Goal: Task Accomplishment & Management: Manage account settings

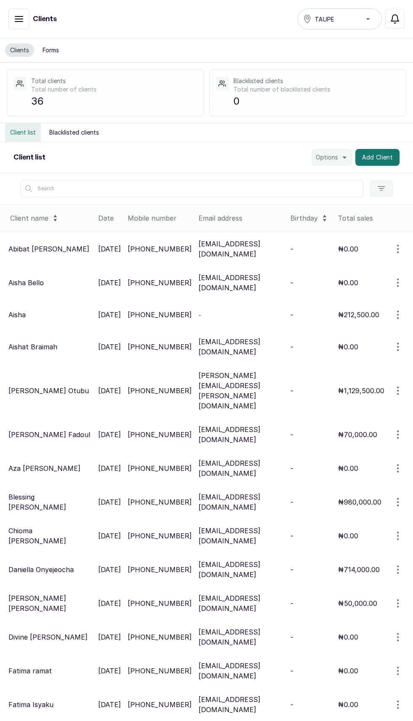
click at [390, 15] on button "Notifications" at bounding box center [395, 18] width 19 height 19
click at [19, 19] on icon "button" at bounding box center [19, 18] width 8 height 5
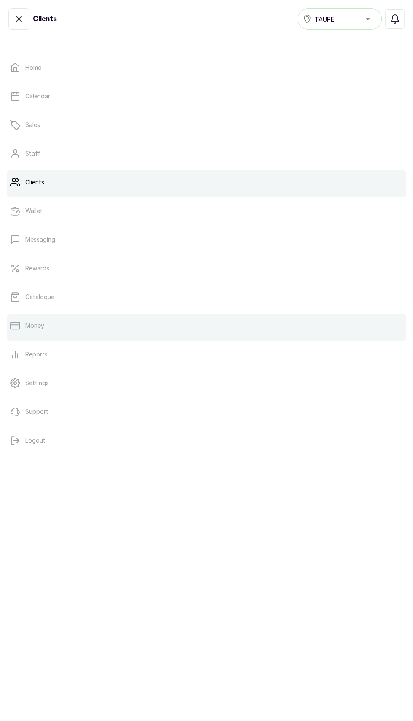
click at [49, 314] on link "Money" at bounding box center [207, 326] width 400 height 24
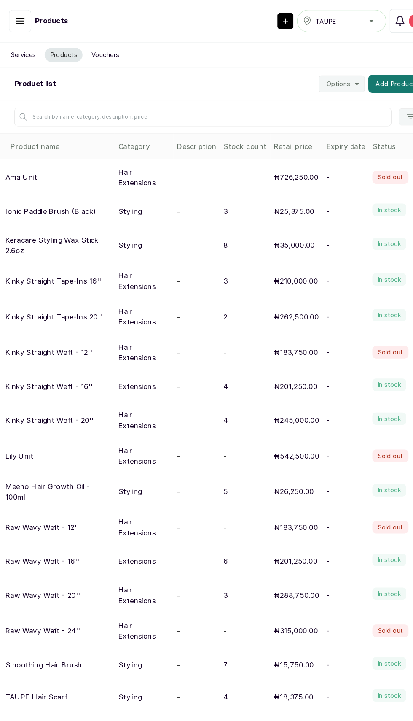
scroll to position [3, 0]
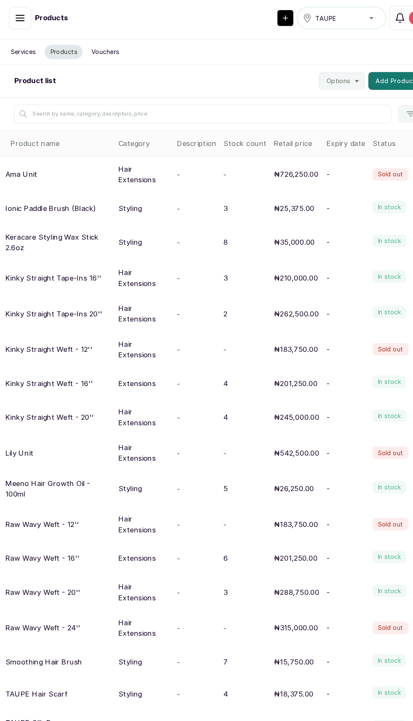
click at [147, 28] on div "Products TAUPE Notifications 3" at bounding box center [206, 17] width 413 height 40
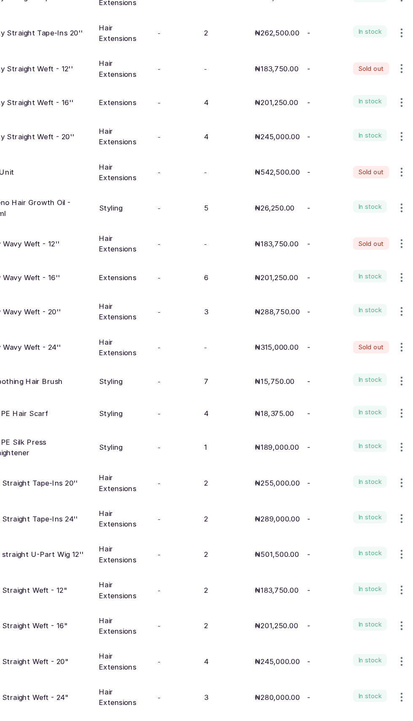
scroll to position [6, 0]
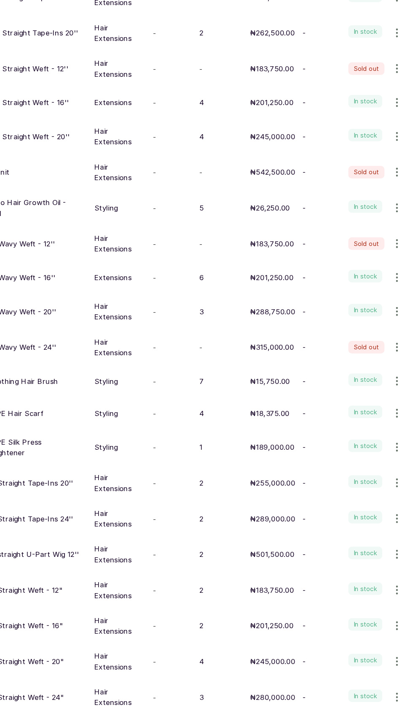
click at [398, 461] on icon "button" at bounding box center [398, 465] width 1 height 8
click at [353, 501] on span "Edit" at bounding box center [362, 505] width 81 height 10
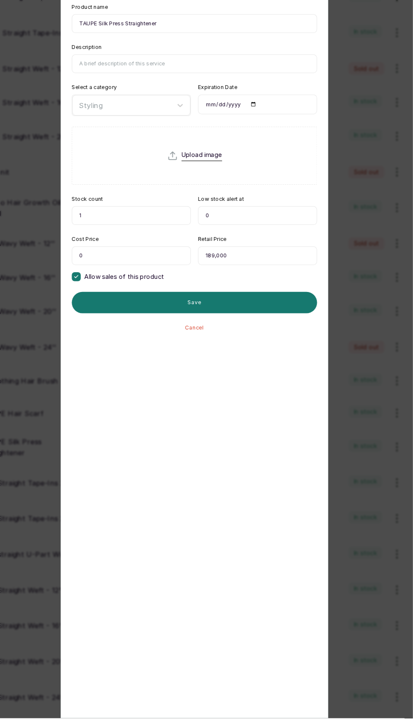
click at [170, 247] on input "1" at bounding box center [147, 246] width 113 height 18
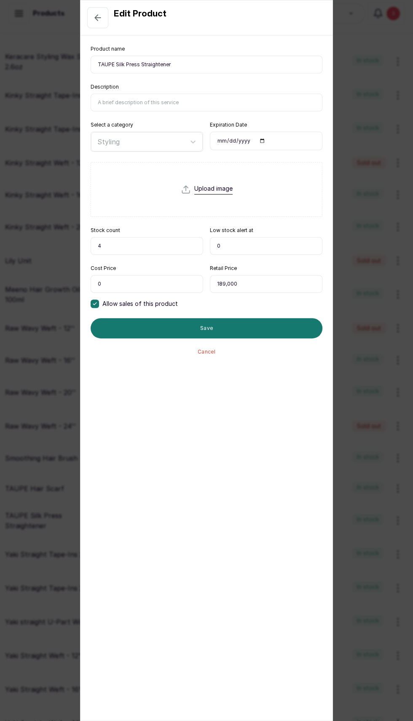
scroll to position [34, 0]
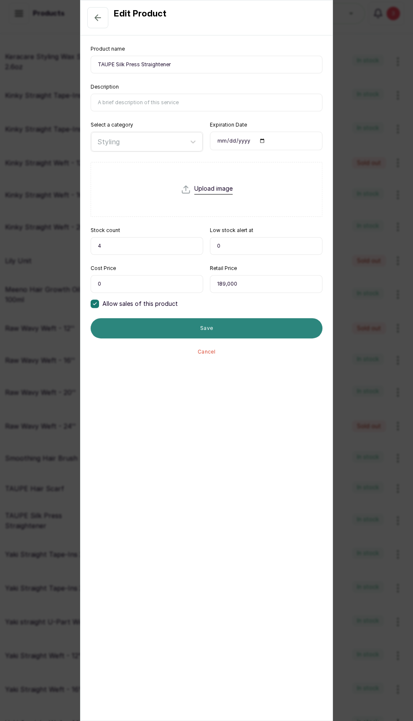
type input "4"
click at [248, 318] on button "Save" at bounding box center [207, 328] width 232 height 20
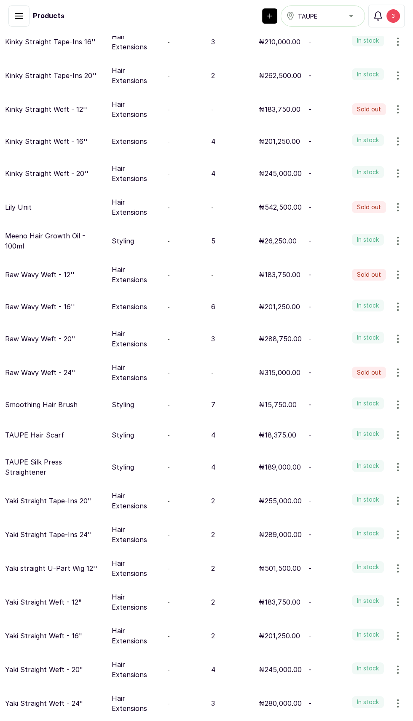
scroll to position [3, 0]
click at [396, 698] on icon "button" at bounding box center [398, 703] width 10 height 10
click at [355, 658] on span "Edit" at bounding box center [362, 663] width 81 height 10
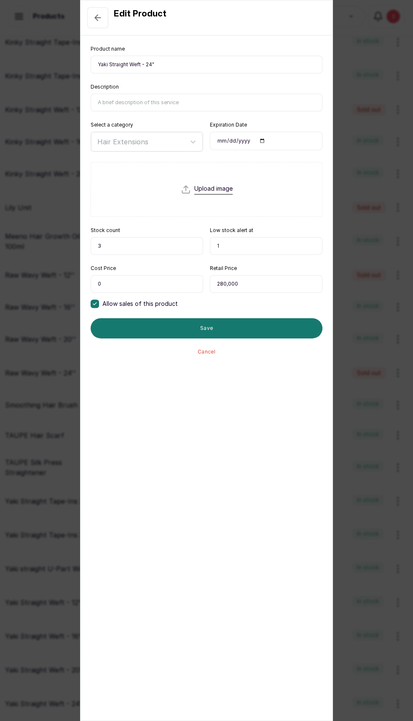
click at [176, 245] on input "3" at bounding box center [147, 246] width 113 height 18
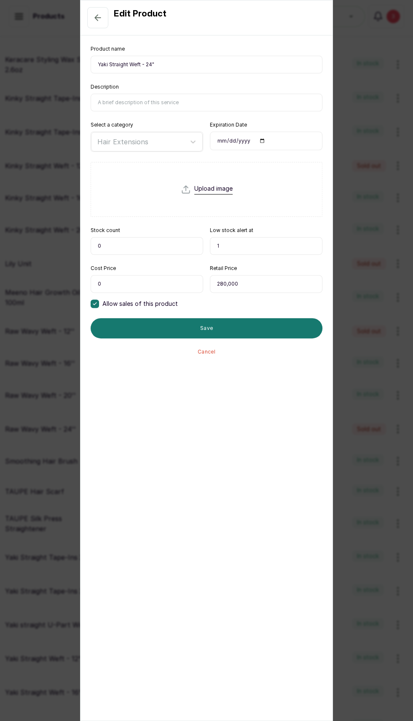
scroll to position [23, 0]
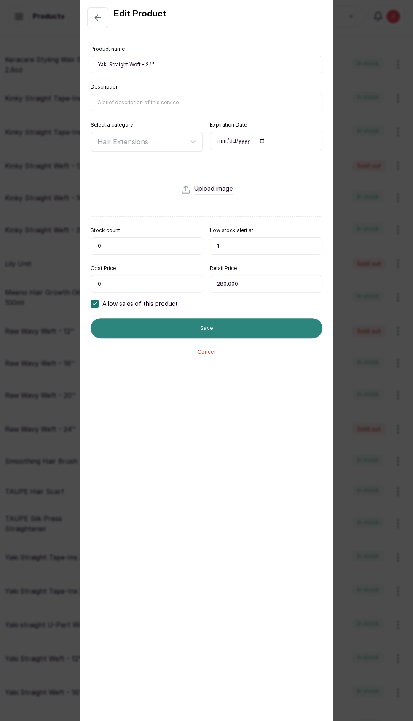
type input "0"
click at [259, 318] on button "Save" at bounding box center [207, 328] width 232 height 20
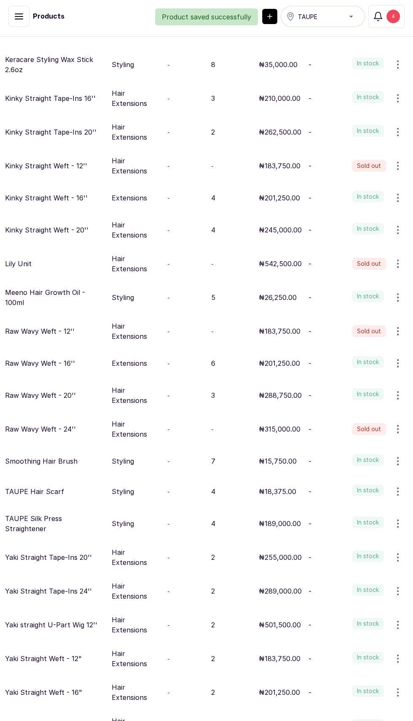
click at [404, 19] on div "Product saved successfully" at bounding box center [206, 16] width 413 height 17
click at [393, 16] on div "4" at bounding box center [393, 16] width 13 height 13
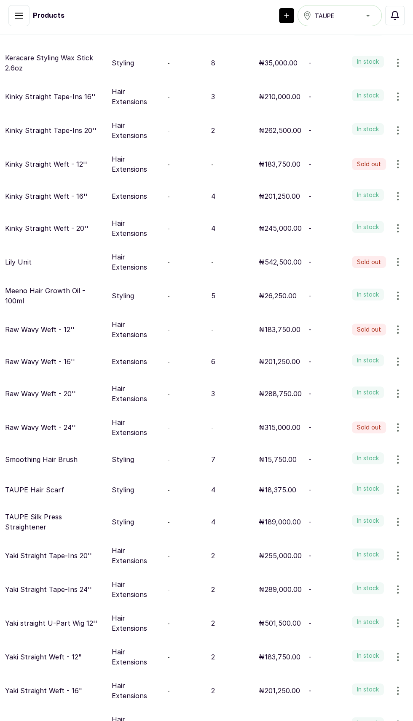
scroll to position [220, 0]
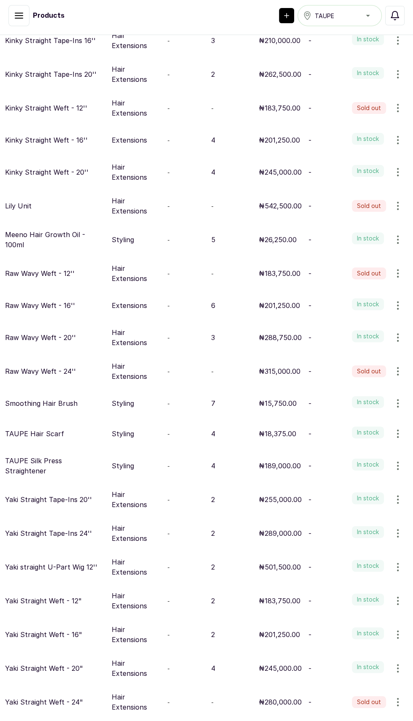
click at [398, 664] on icon "button" at bounding box center [398, 668] width 1 height 8
click at [351, 704] on span "Edit" at bounding box center [362, 709] width 81 height 10
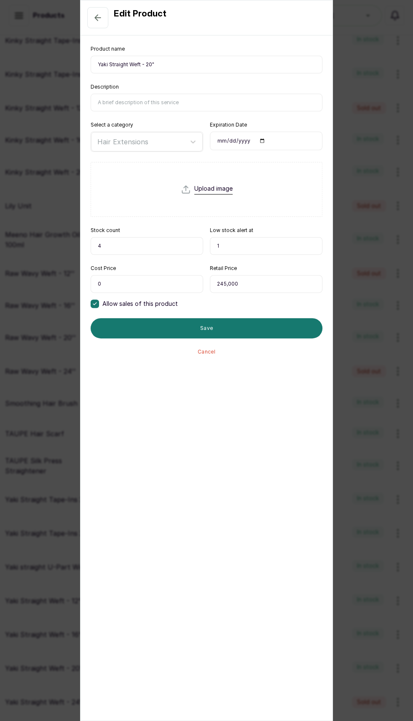
click at [159, 244] on input "4" at bounding box center [147, 246] width 113 height 18
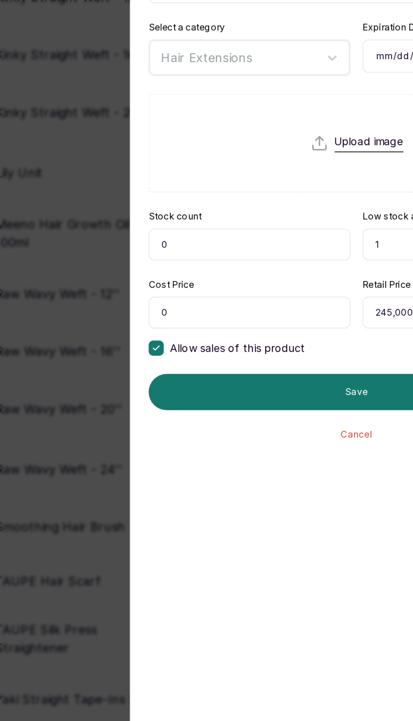
scroll to position [0, 0]
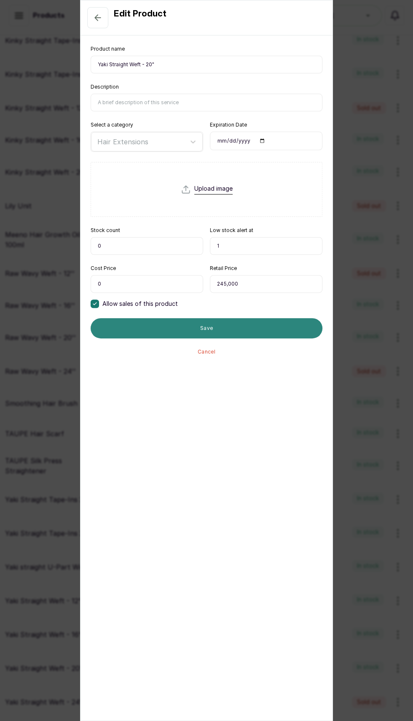
type input "0"
click at [260, 334] on button "Save" at bounding box center [207, 328] width 232 height 20
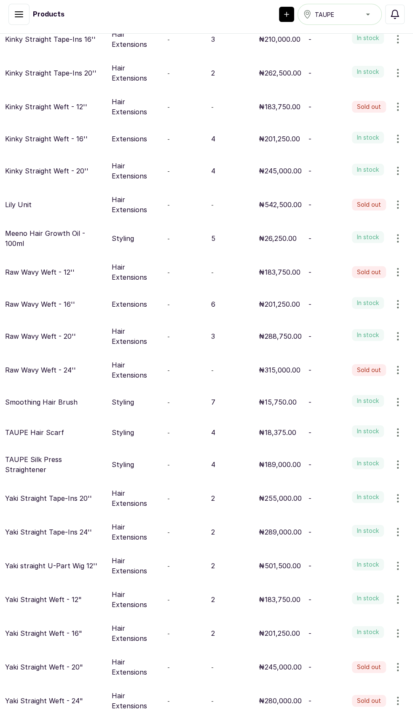
scroll to position [24, 0]
